Goal: Task Accomplishment & Management: Manage account settings

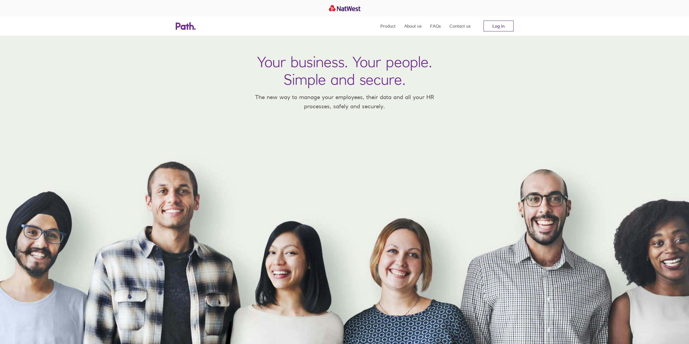
click at [508, 24] on link "Log in" at bounding box center [498, 26] width 30 height 11
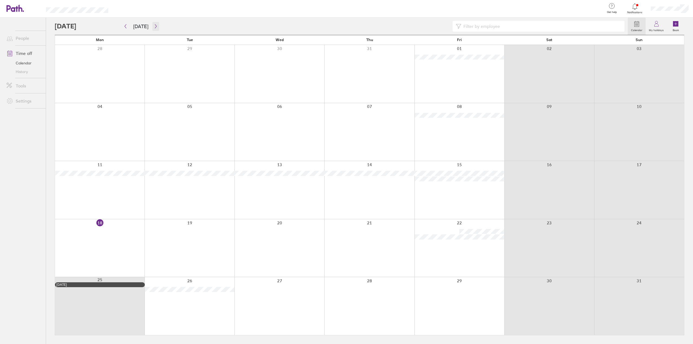
click at [152, 24] on button "button" at bounding box center [155, 26] width 7 height 9
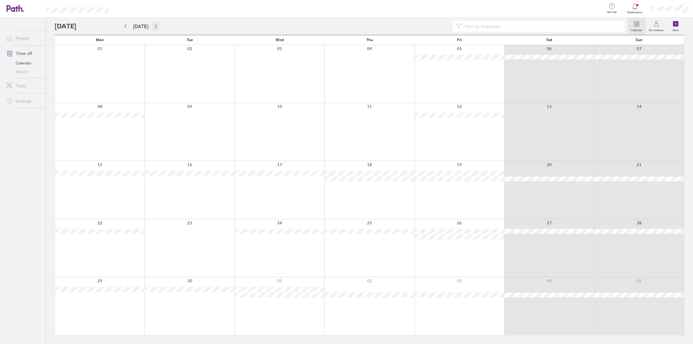
click at [155, 27] on icon "button" at bounding box center [156, 26] width 4 height 4
click at [654, 23] on icon at bounding box center [656, 24] width 6 height 6
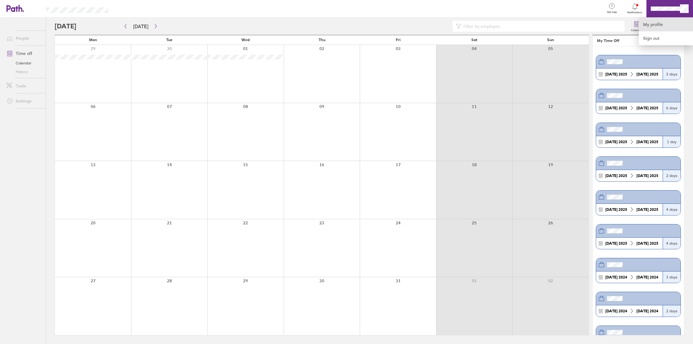
click at [659, 22] on link "My profile" at bounding box center [666, 25] width 54 height 14
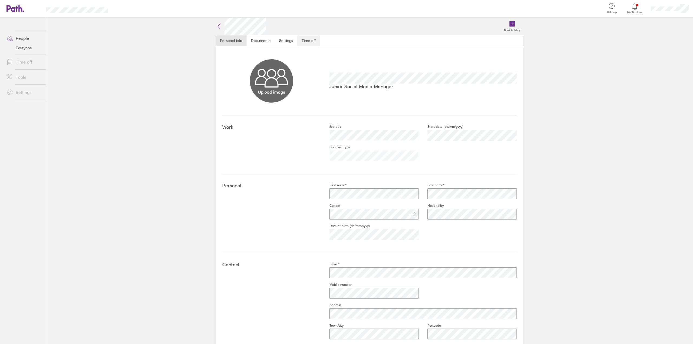
click at [306, 40] on link "Time off" at bounding box center [308, 40] width 23 height 11
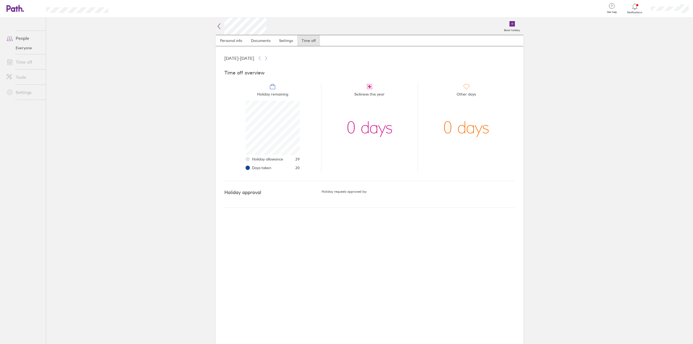
scroll to position [54, 54]
